Goal: Task Accomplishment & Management: Manage account settings

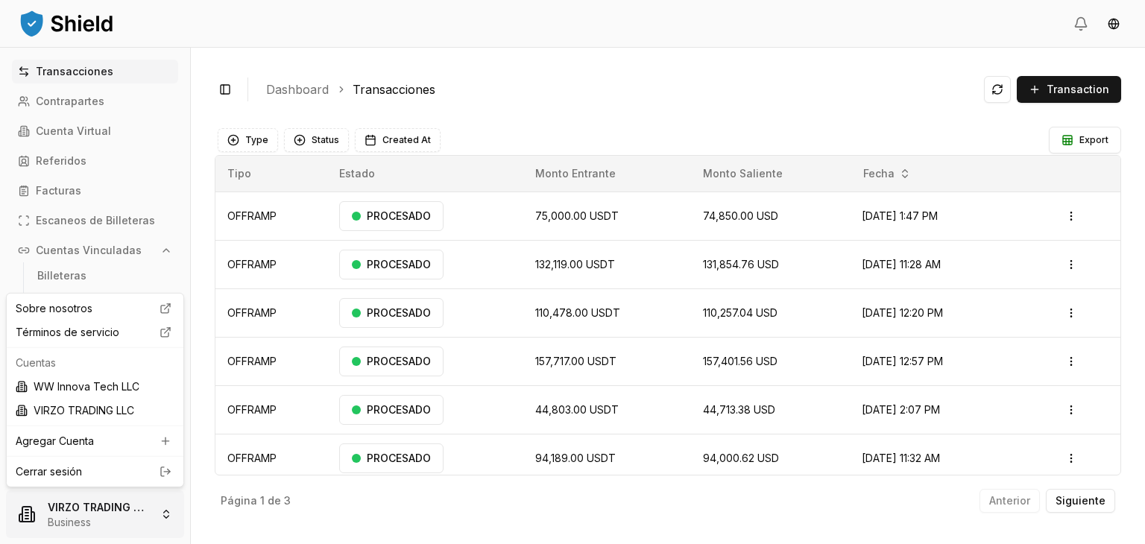
click at [107, 507] on html "Transacciones Contrapartes Cuenta Virtual Referidos Facturas Escaneos de Billet…" at bounding box center [572, 272] width 1145 height 544
click at [110, 382] on div "WW Innova Tech LLC" at bounding box center [95, 387] width 171 height 24
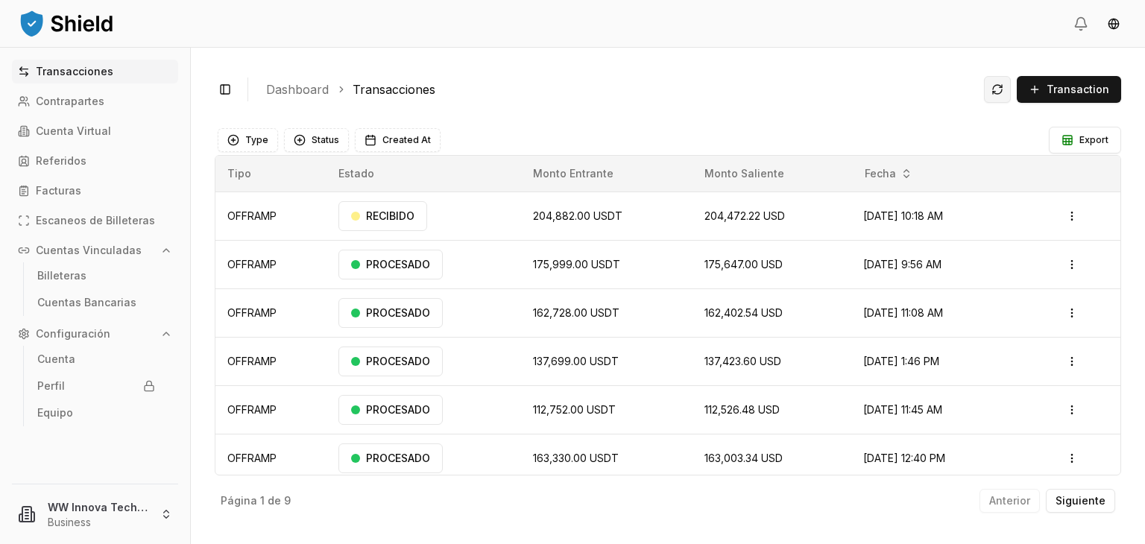
click at [999, 93] on button at bounding box center [997, 89] width 27 height 27
click at [999, 83] on button at bounding box center [997, 89] width 27 height 27
click at [993, 92] on button at bounding box center [997, 89] width 27 height 27
click at [998, 88] on button at bounding box center [997, 89] width 27 height 27
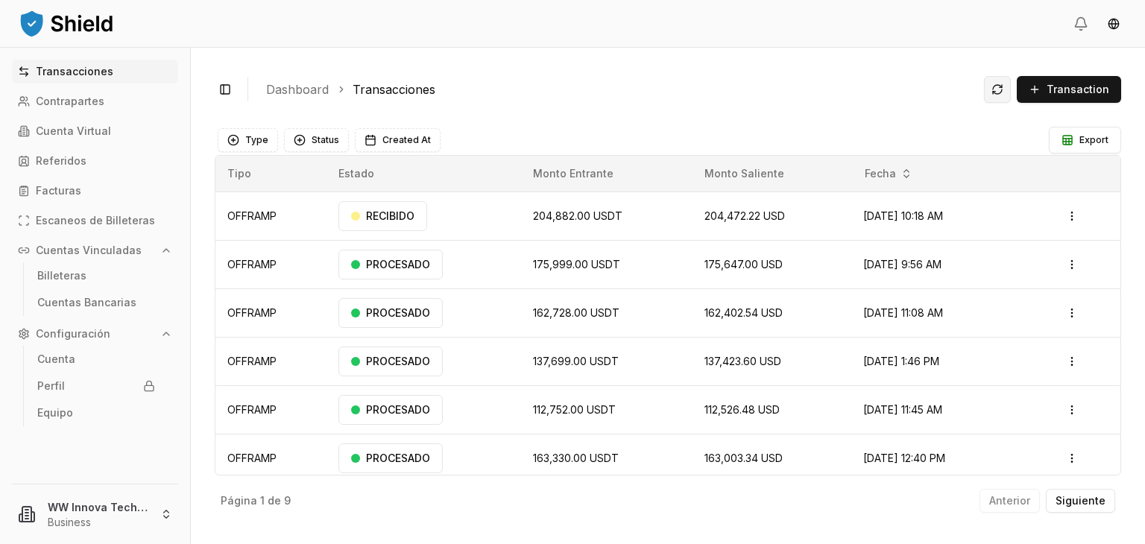
click at [995, 96] on button at bounding box center [997, 89] width 27 height 27
